Goal: Task Accomplishment & Management: Manage account settings

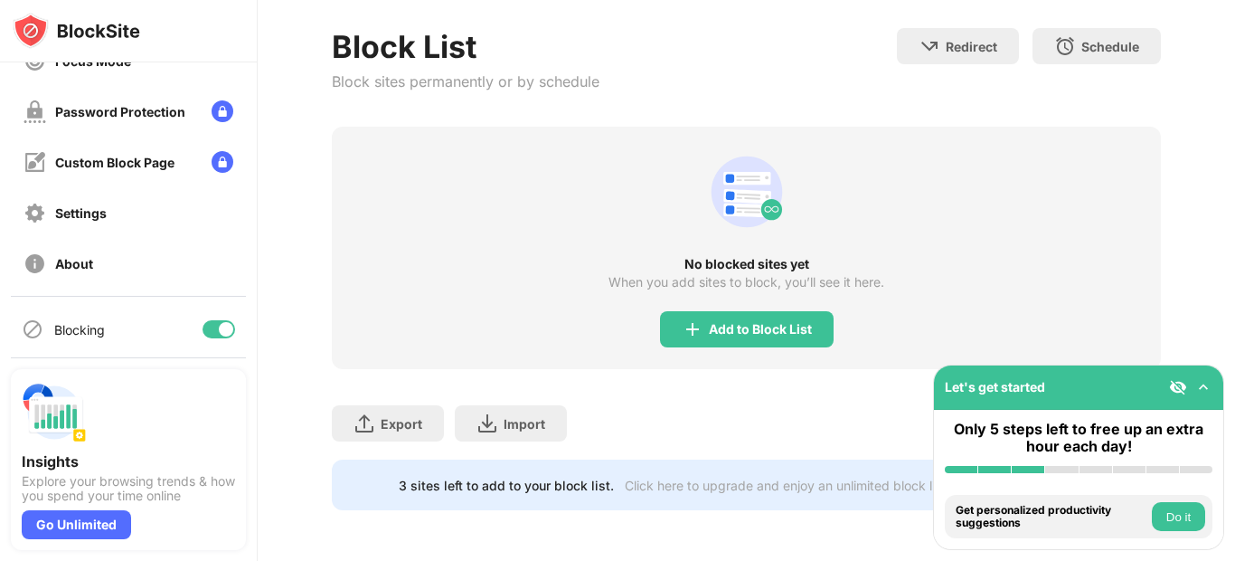
scroll to position [191, 0]
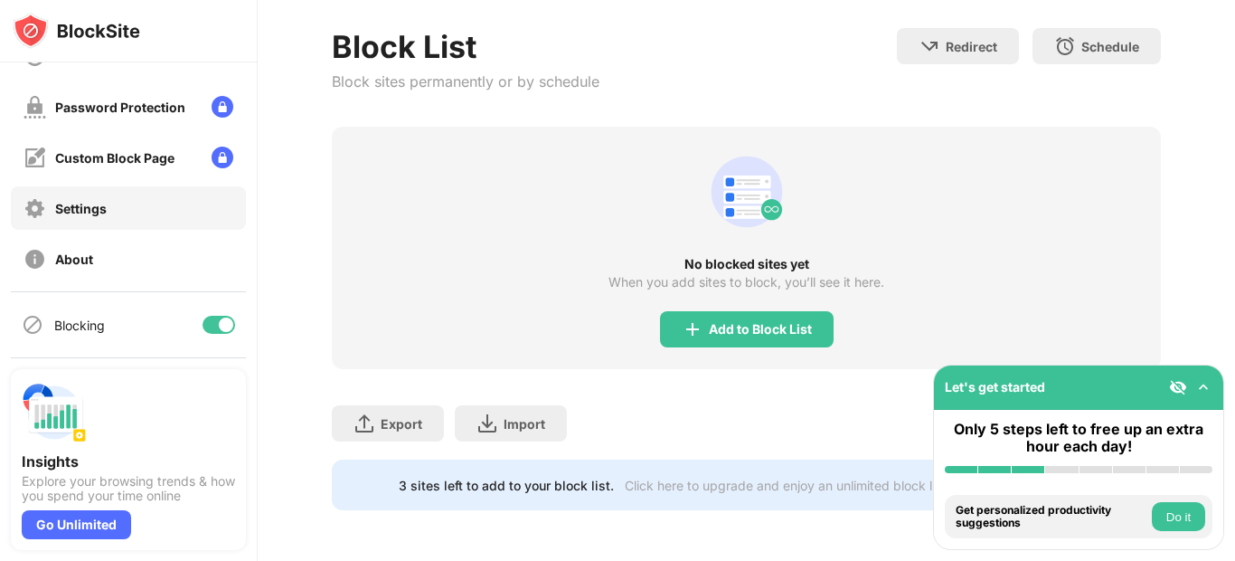
click at [84, 212] on div "Settings" at bounding box center [81, 208] width 52 height 15
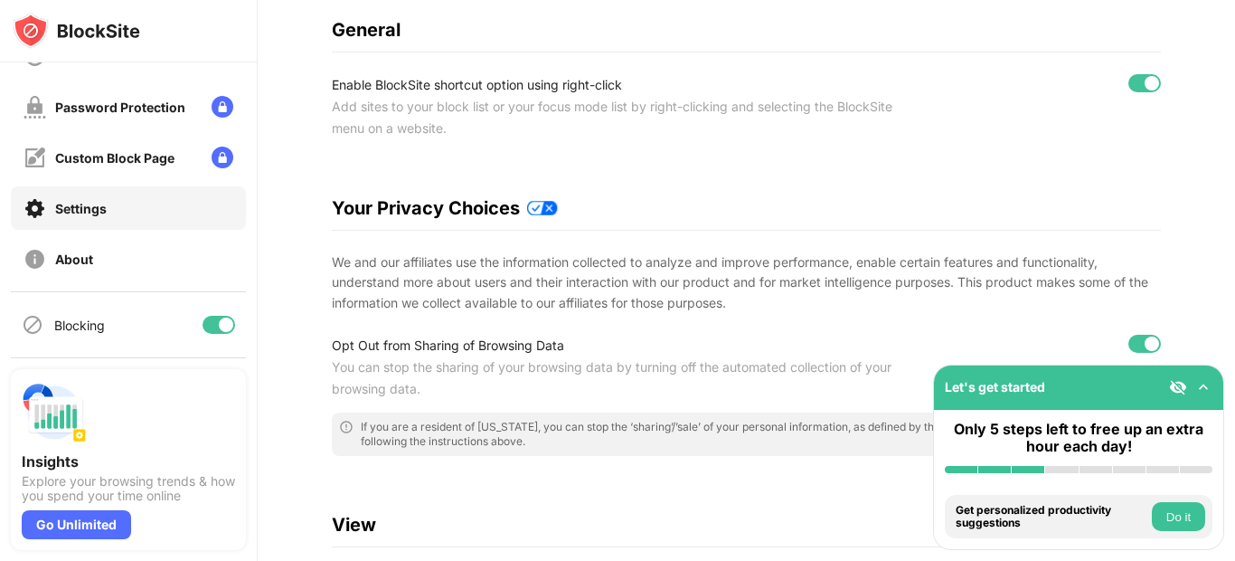
scroll to position [177, 0]
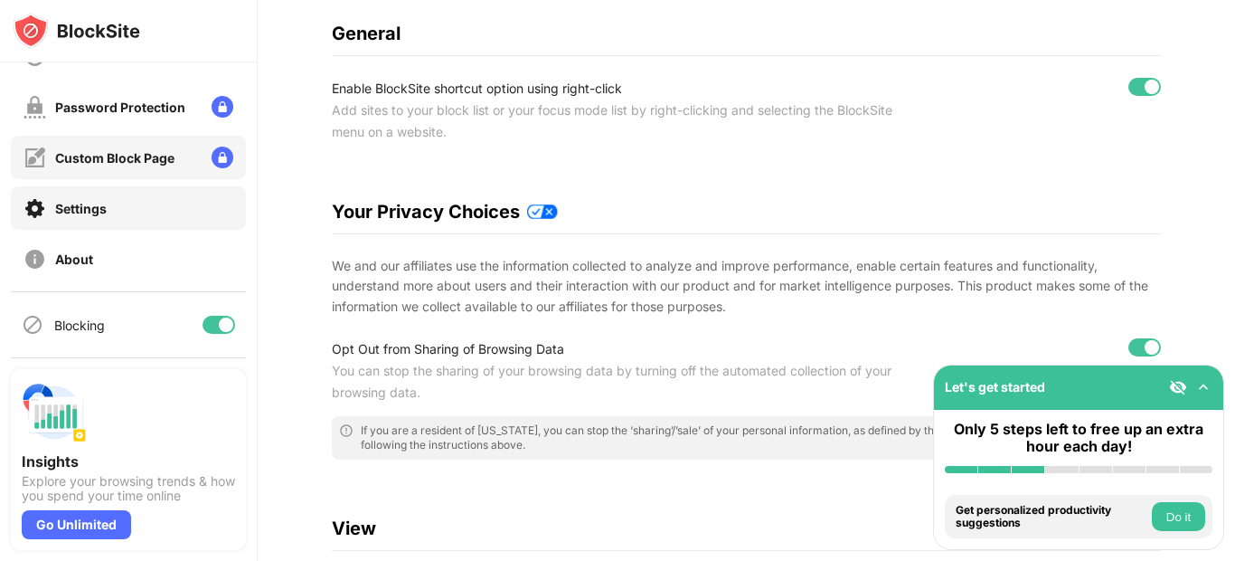
click at [80, 162] on div "Custom Block Page" at bounding box center [114, 157] width 119 height 15
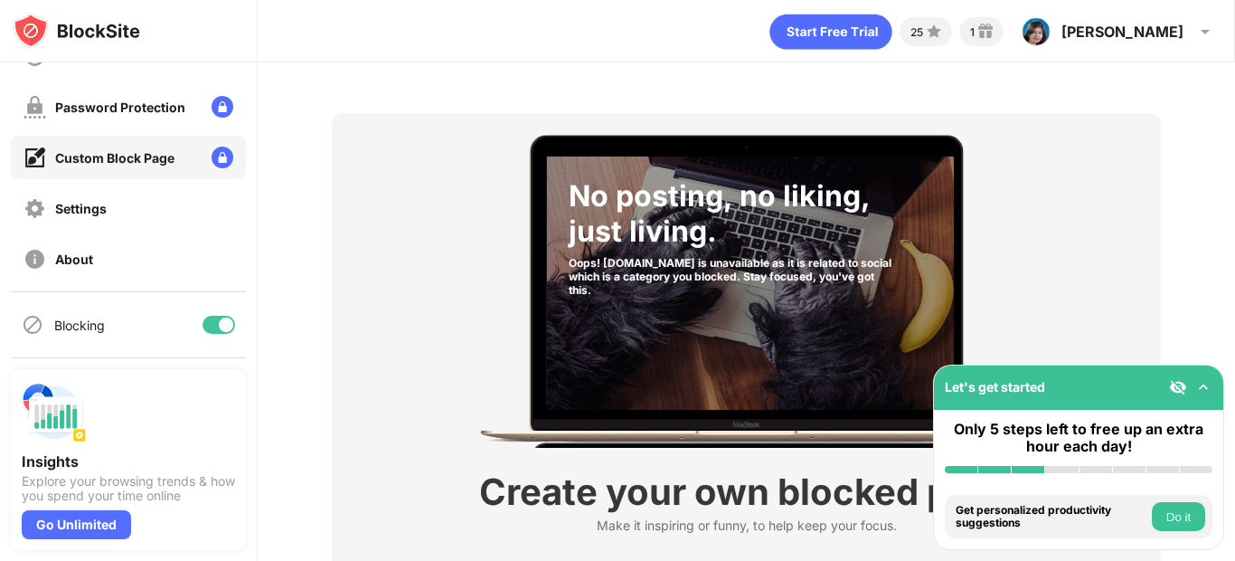
scroll to position [156, 0]
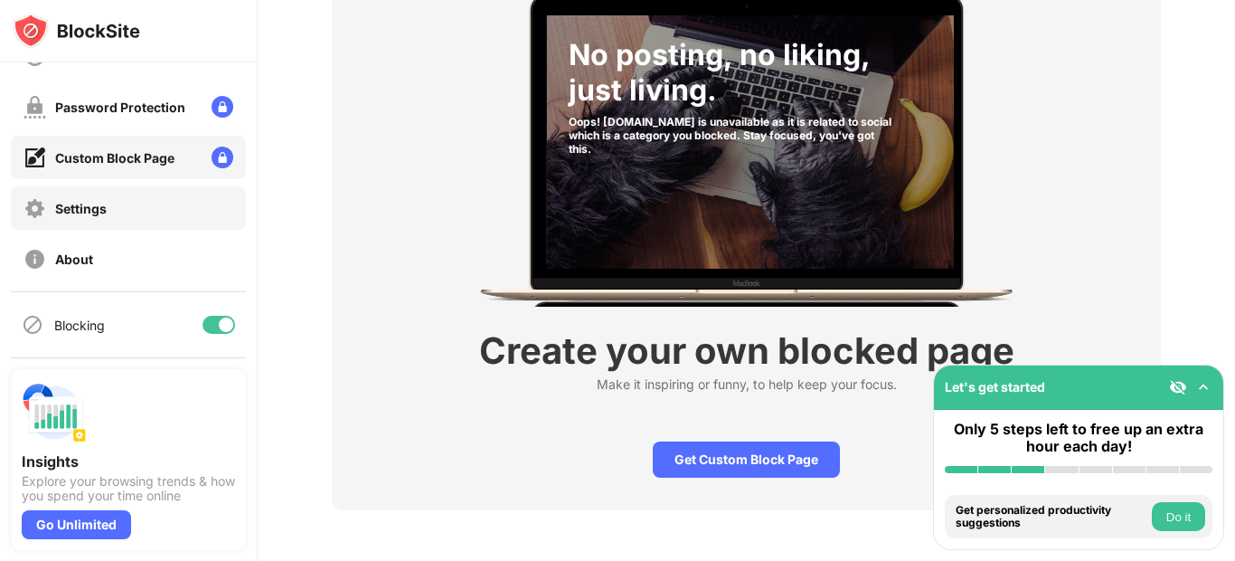
click at [147, 210] on div "Settings" at bounding box center [128, 207] width 235 height 43
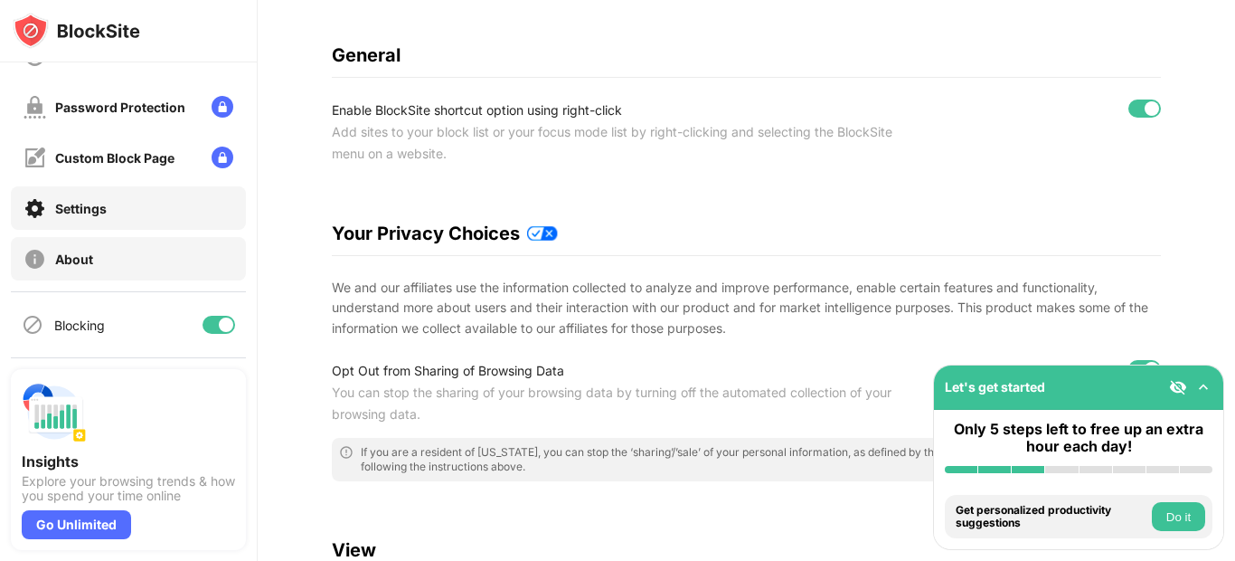
click at [140, 255] on div "About" at bounding box center [128, 258] width 235 height 43
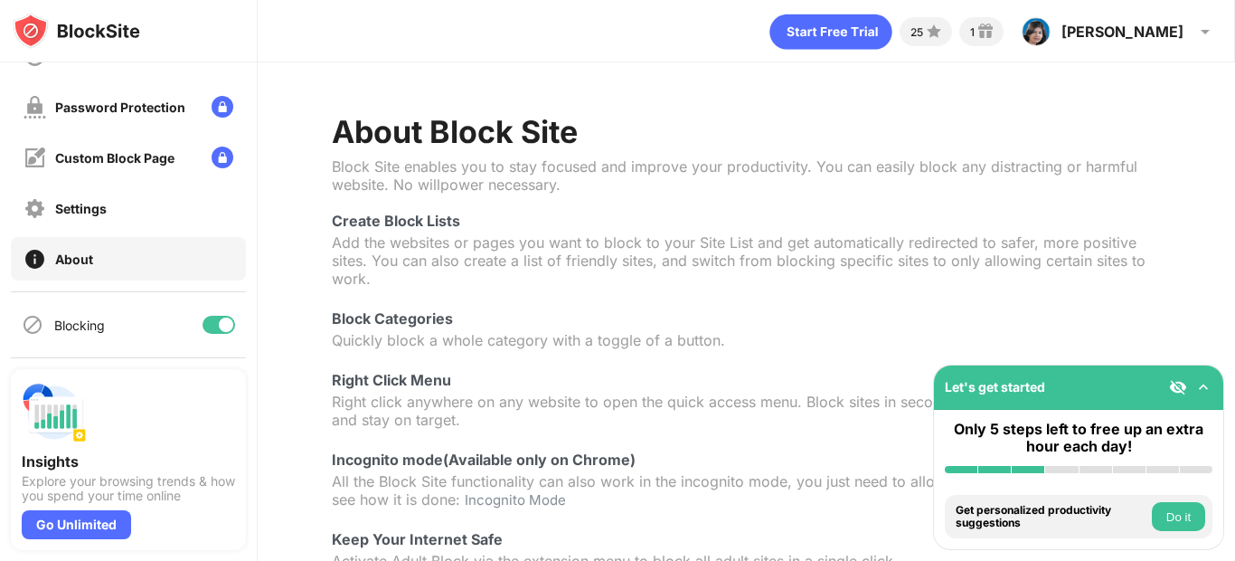
click at [1194, 521] on button "Do it" at bounding box center [1178, 516] width 53 height 29
click at [1194, 521] on div at bounding box center [617, 280] width 1235 height 561
click at [1188, 508] on div at bounding box center [617, 280] width 1235 height 561
click at [1178, 519] on div at bounding box center [617, 280] width 1235 height 561
click at [998, 515] on div "Add to Block List Choose which to block All Websites Keywords Categories Catego…" at bounding box center [618, 280] width 1020 height 474
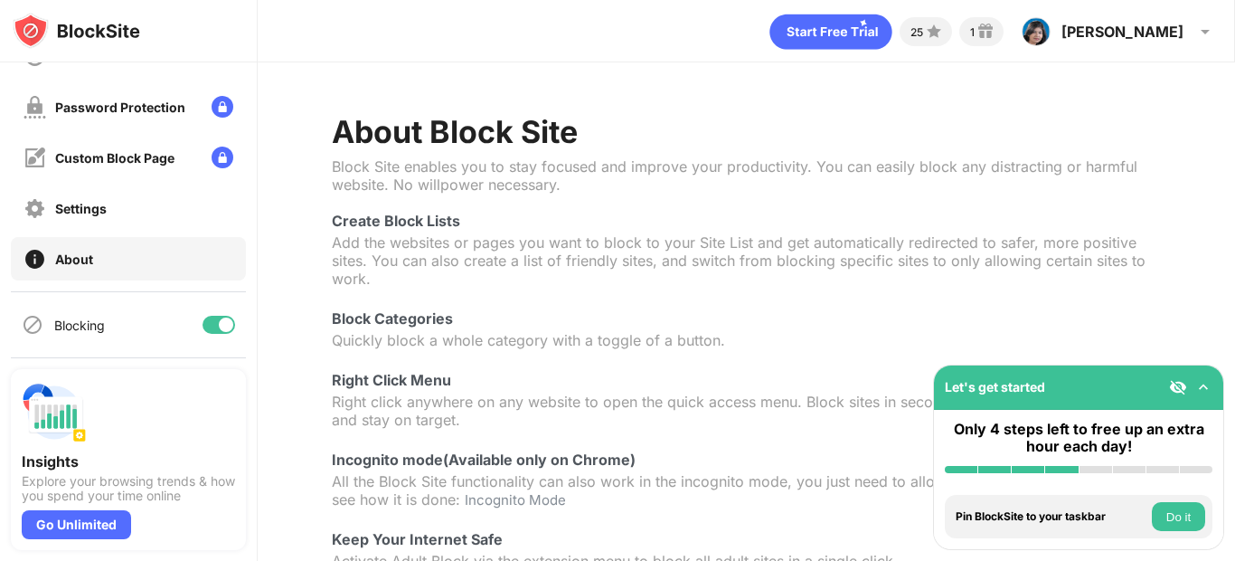
drag, startPoint x: 1235, startPoint y: 156, endPoint x: 1229, endPoint y: 305, distance: 149.3
click at [1229, 307] on div at bounding box center [617, 280] width 1235 height 561
drag, startPoint x: 1225, startPoint y: 132, endPoint x: 1235, endPoint y: 385, distance: 253.4
click at [1235, 385] on div at bounding box center [617, 280] width 1235 height 561
click at [90, 205] on div at bounding box center [617, 280] width 1235 height 561
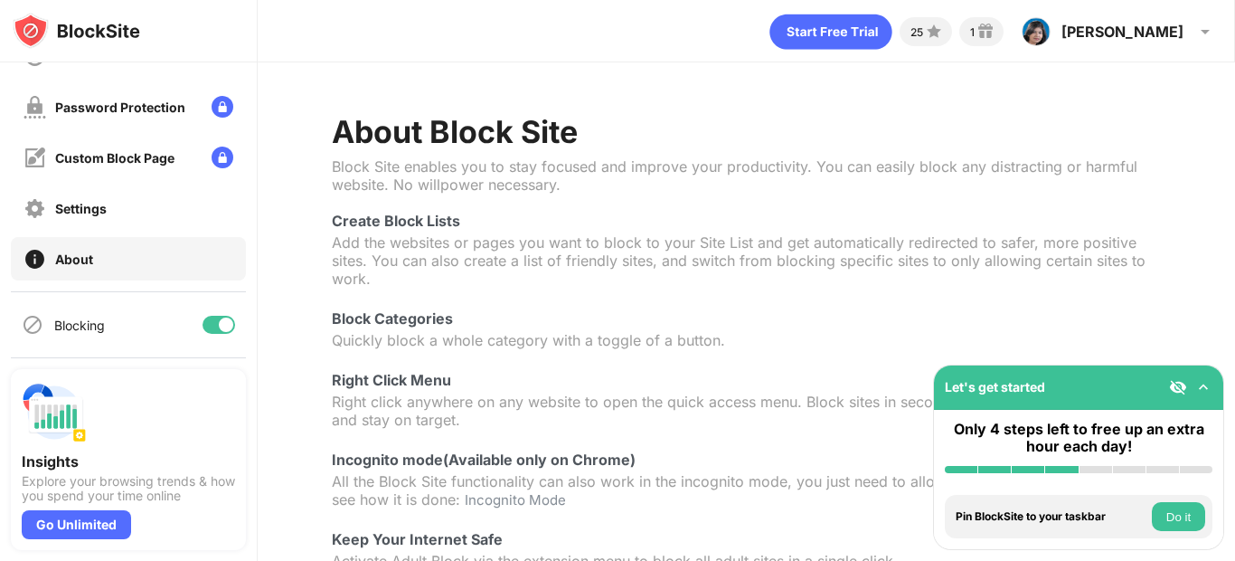
drag, startPoint x: 247, startPoint y: 271, endPoint x: 238, endPoint y: 60, distance: 211.8
click at [238, 109] on div "Add to Block List Choose which to block All Websites Keywords Categories Catego…" at bounding box center [617, 280] width 977 height 431
click at [238, 60] on div "Add to Block List Choose which to block All Websites Keywords Categories Catego…" at bounding box center [618, 280] width 1020 height 474
click at [897, 31] on div at bounding box center [617, 280] width 1235 height 561
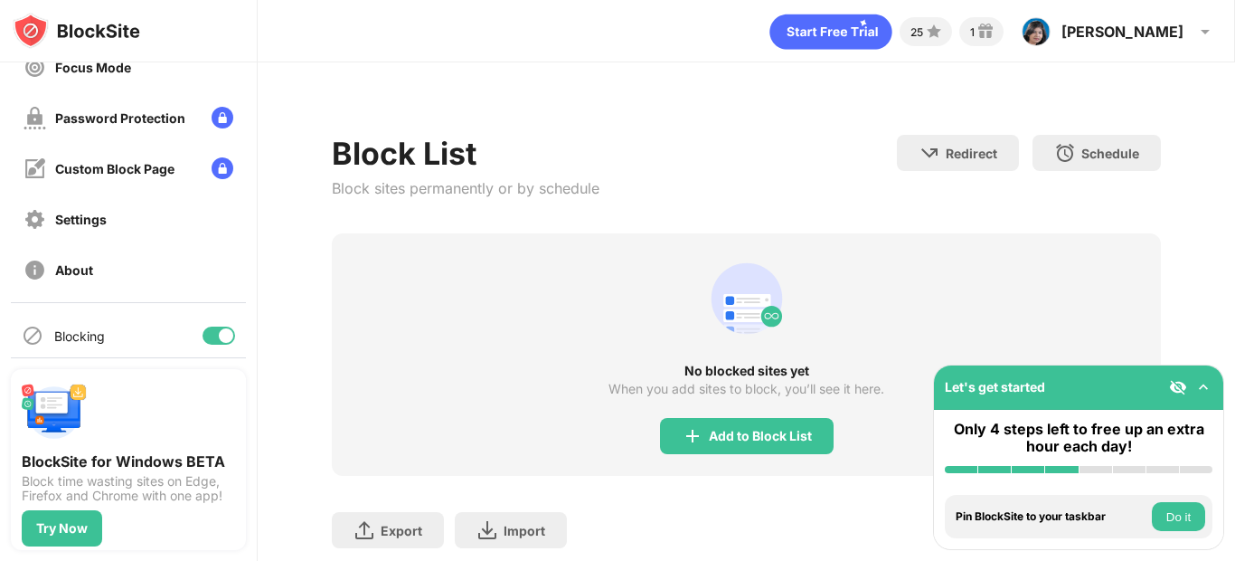
scroll to position [191, 0]
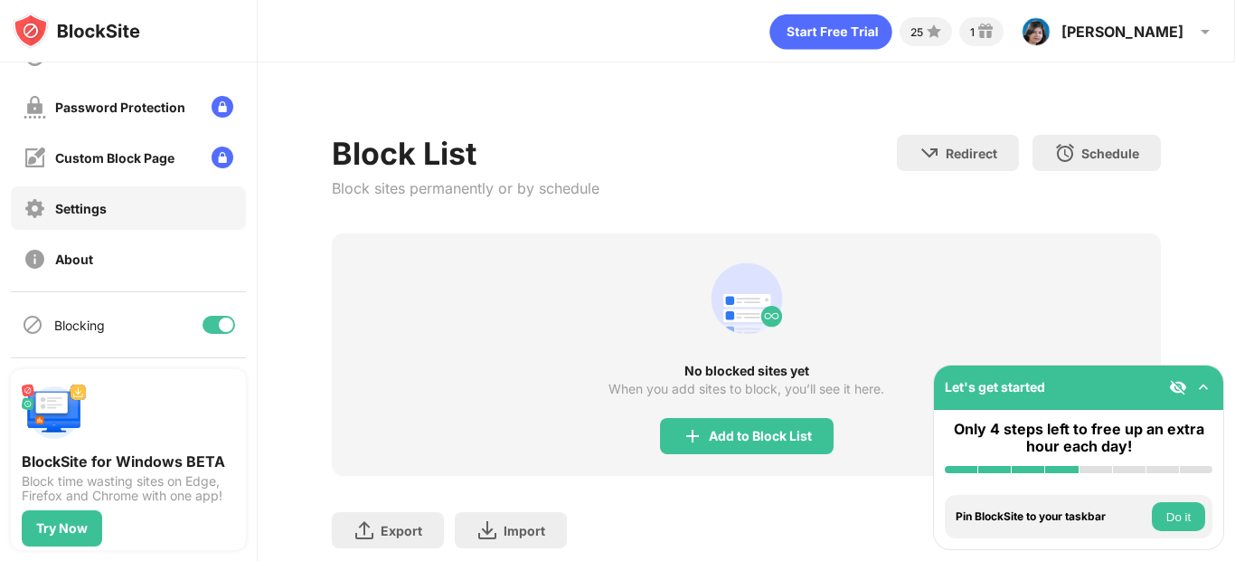
click at [136, 222] on div "Settings" at bounding box center [128, 207] width 235 height 43
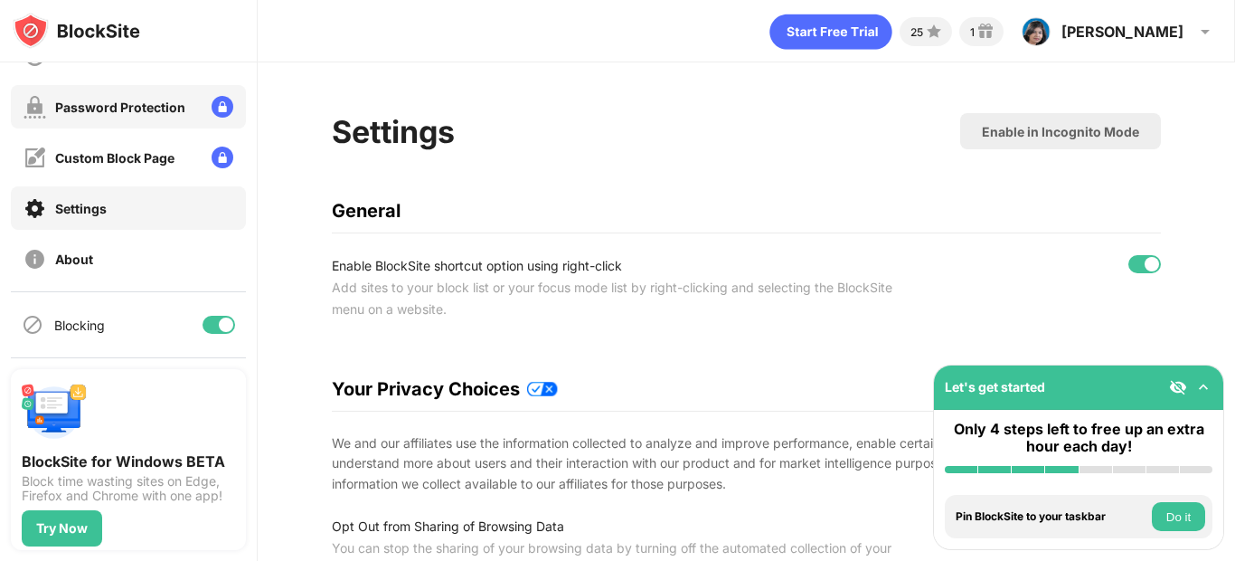
click at [118, 108] on div "Password Protection" at bounding box center [120, 106] width 130 height 15
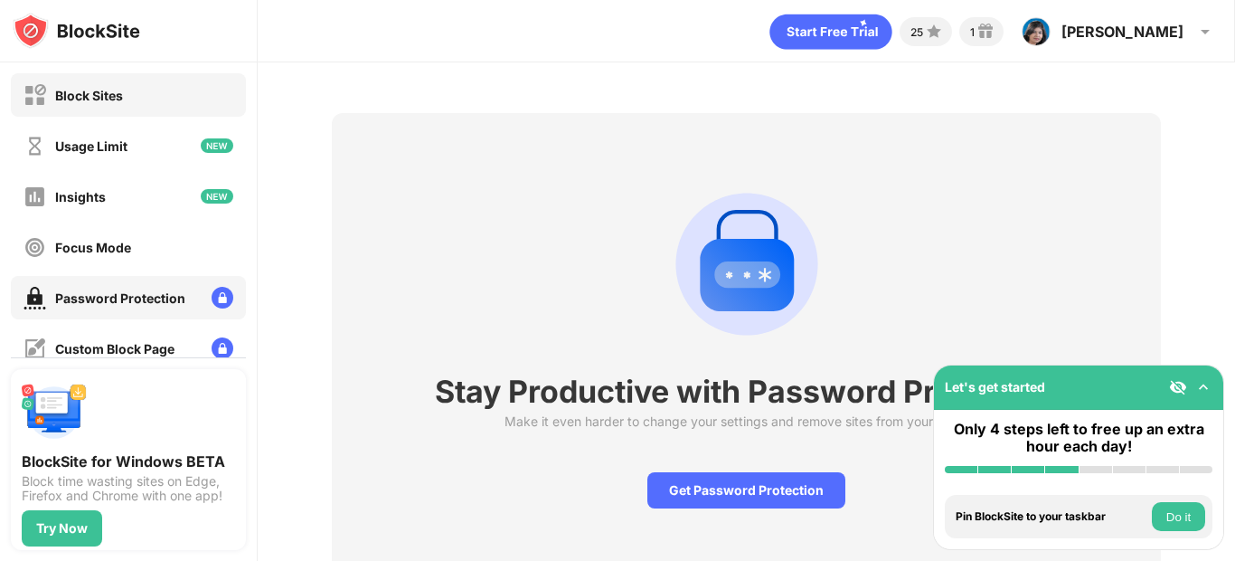
click at [124, 101] on div "Block Sites" at bounding box center [128, 94] width 235 height 43
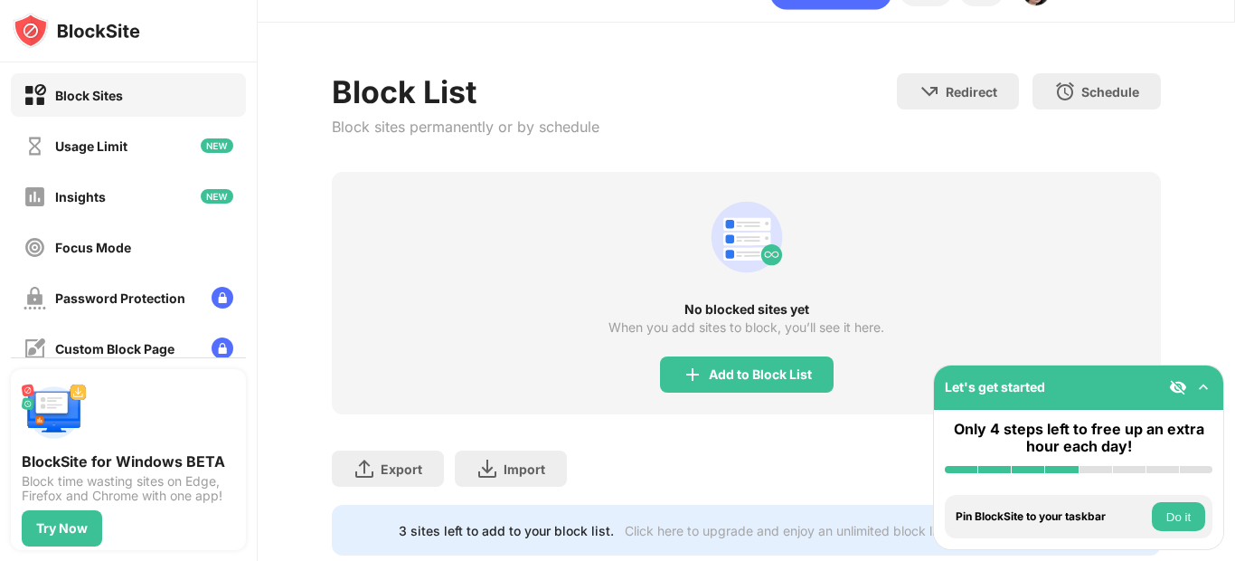
scroll to position [37, 0]
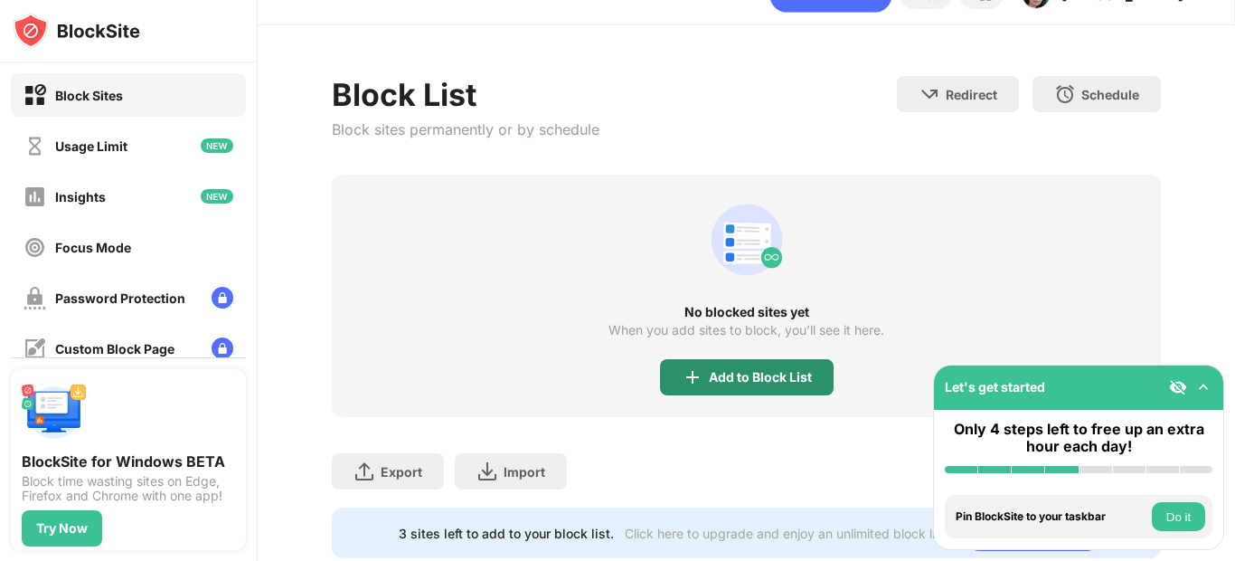
click at [751, 375] on div "Add to Block List" at bounding box center [760, 377] width 103 height 14
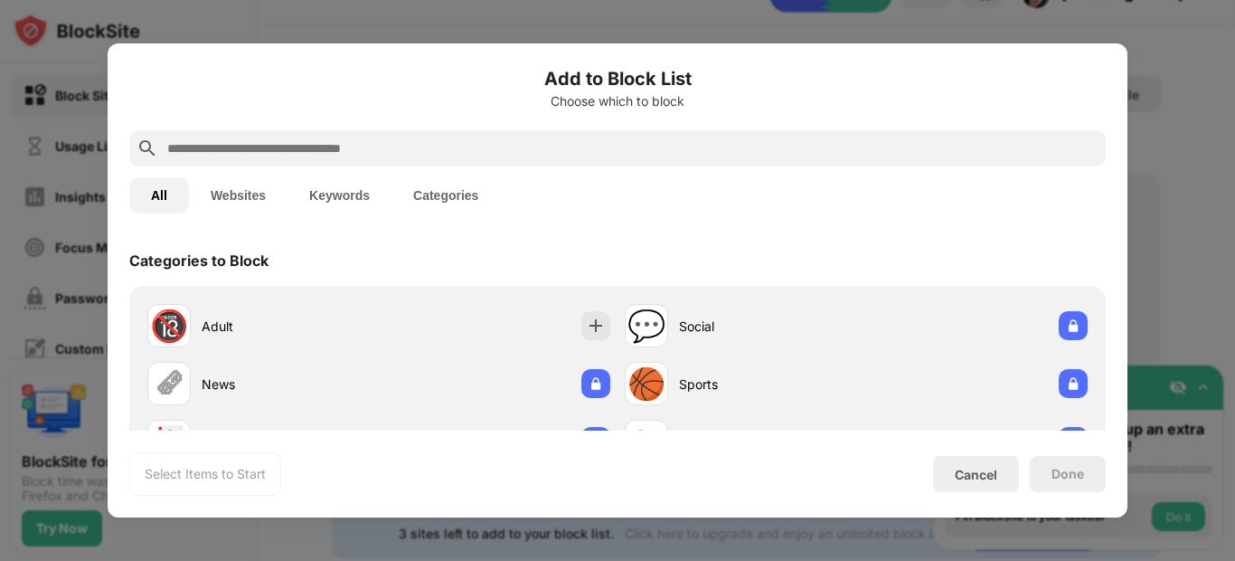
click at [238, 187] on button "Websites" at bounding box center [238, 195] width 99 height 36
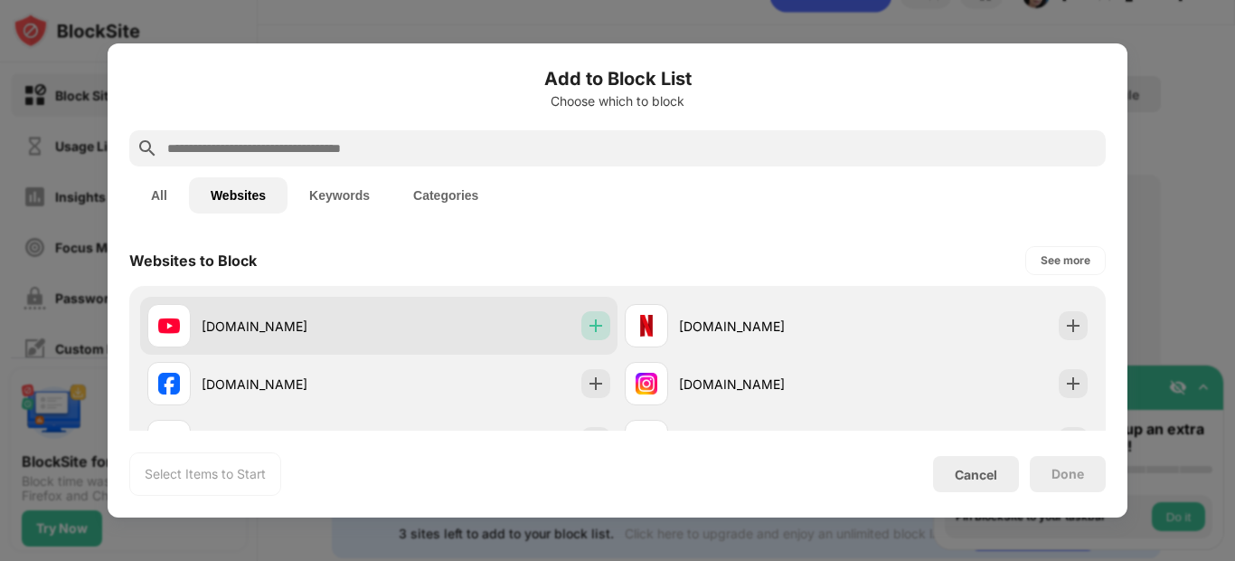
click at [588, 323] on img at bounding box center [596, 326] width 18 height 18
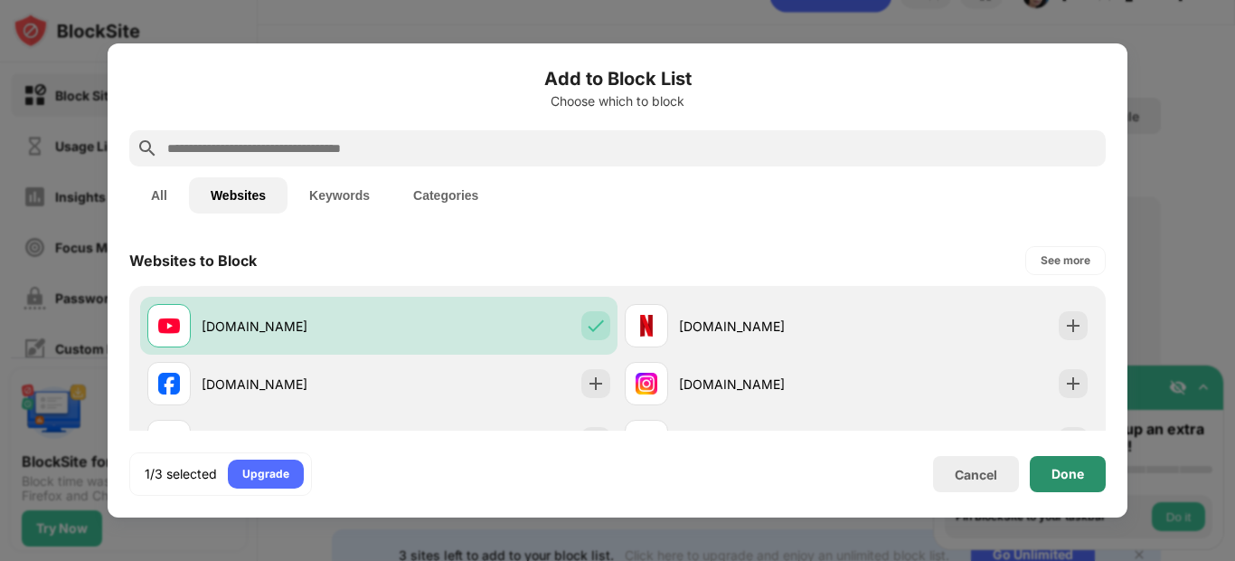
click at [1089, 472] on div "Done" at bounding box center [1068, 474] width 76 height 36
